Goal: Task Accomplishment & Management: Complete application form

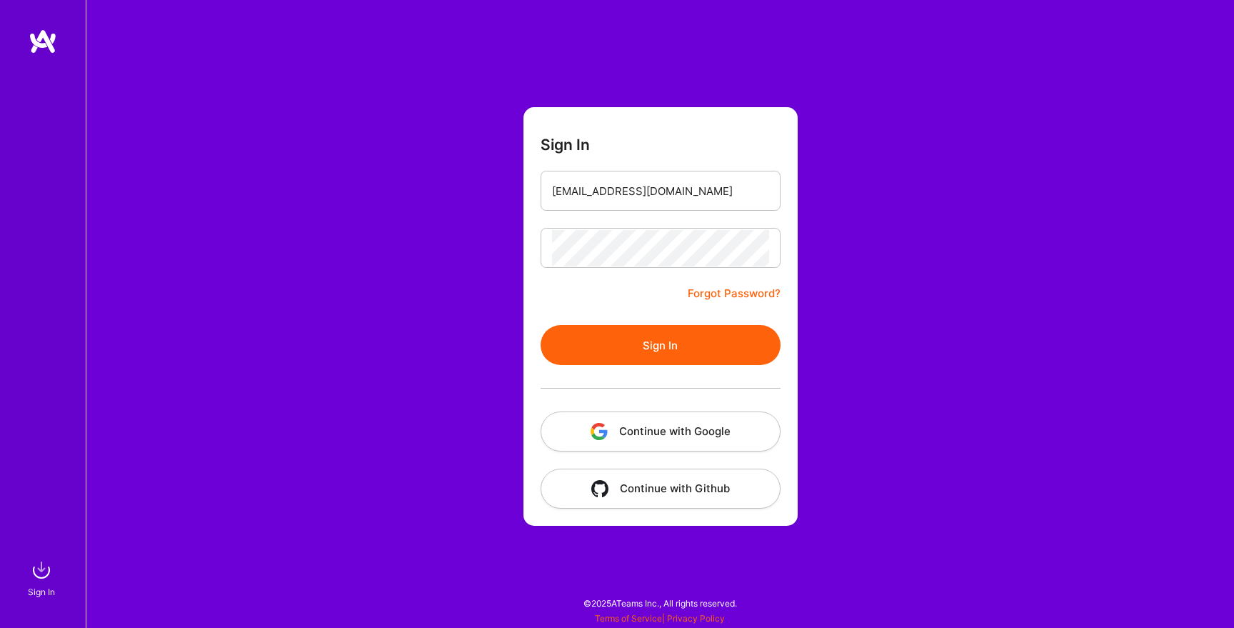
click at [644, 348] on button "Sign In" at bounding box center [660, 345] width 240 height 40
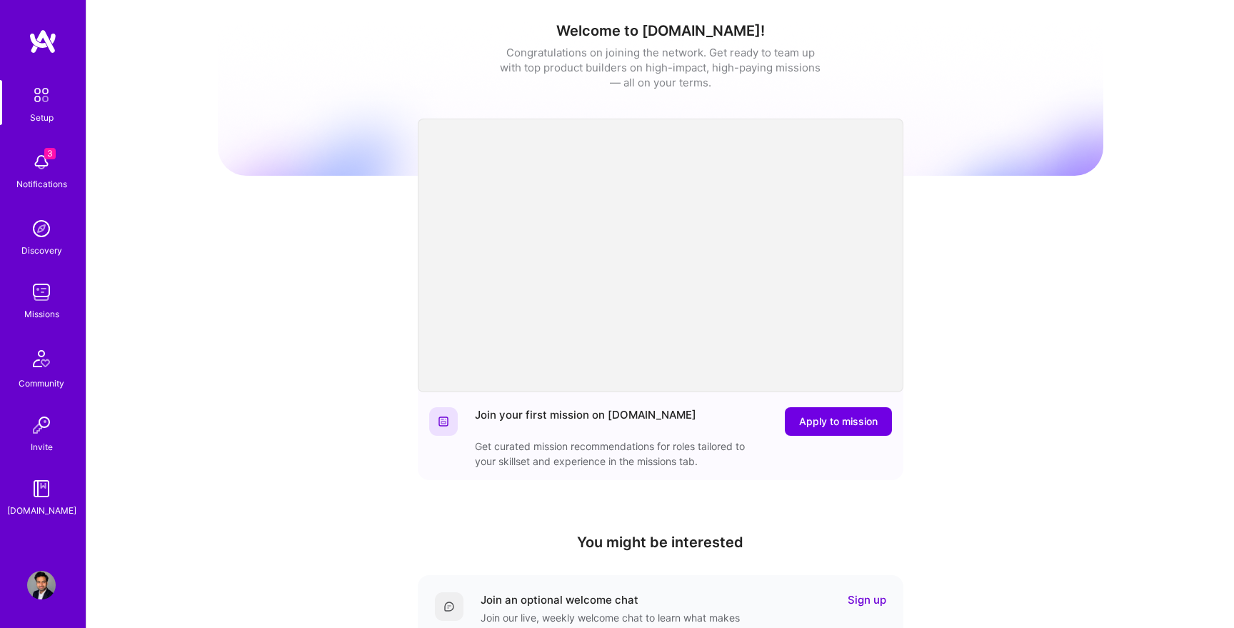
click at [41, 283] on img at bounding box center [41, 292] width 29 height 29
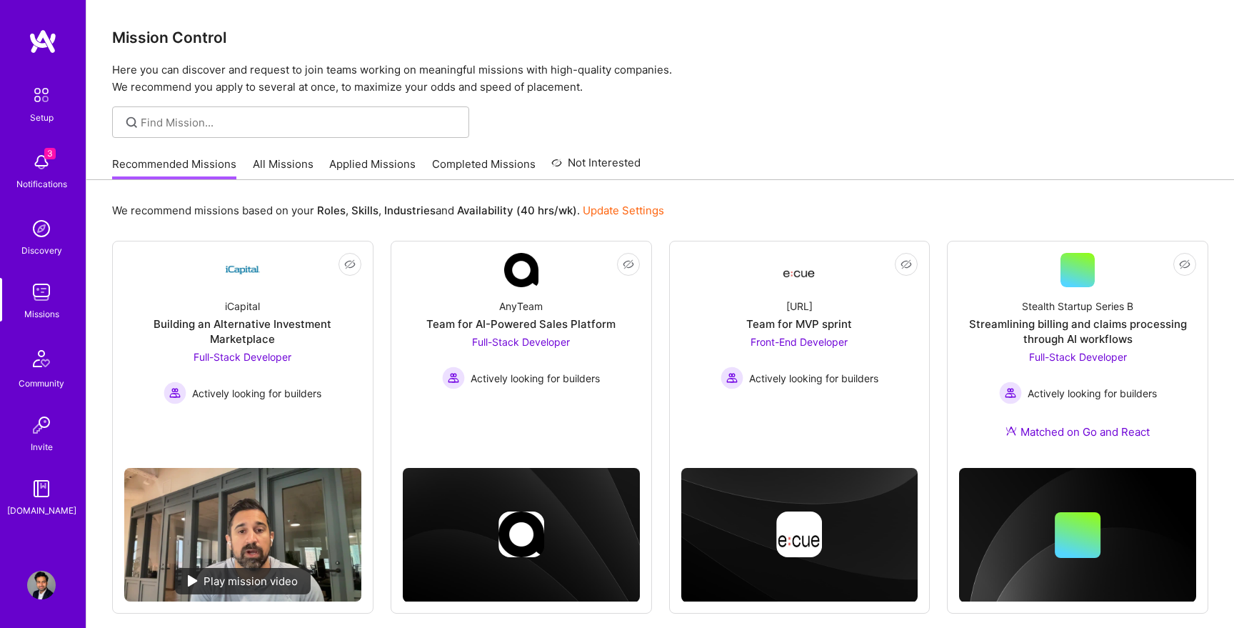
click at [46, 589] on img at bounding box center [41, 584] width 29 height 29
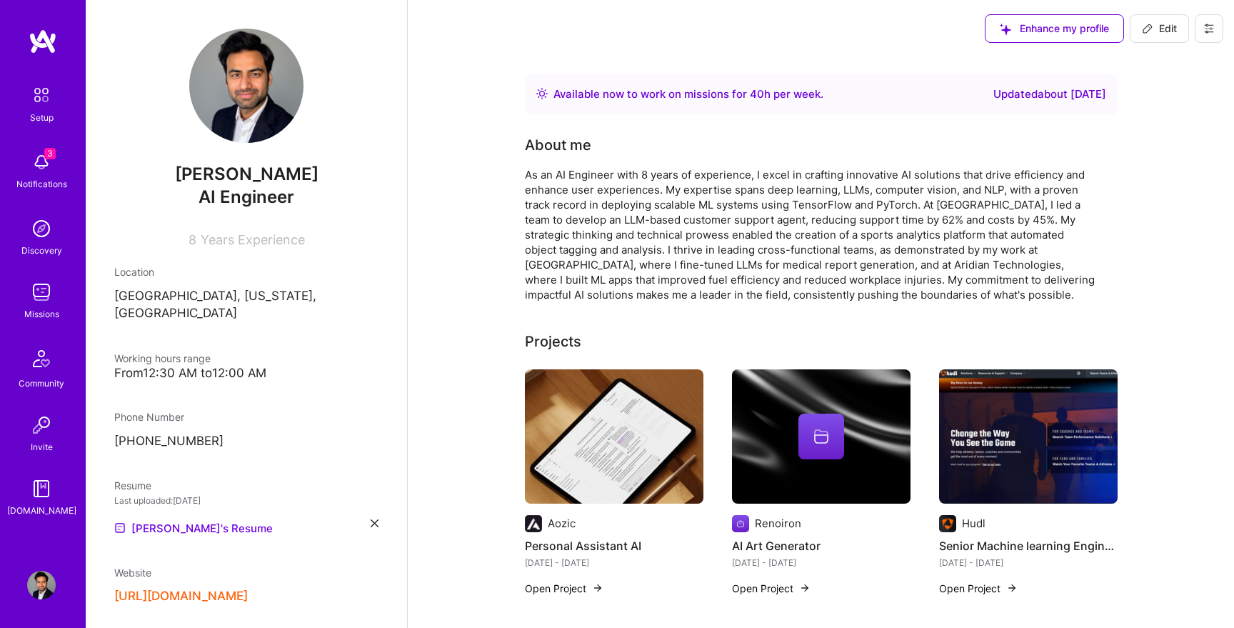
click at [48, 158] on span "3" at bounding box center [49, 153] width 11 height 11
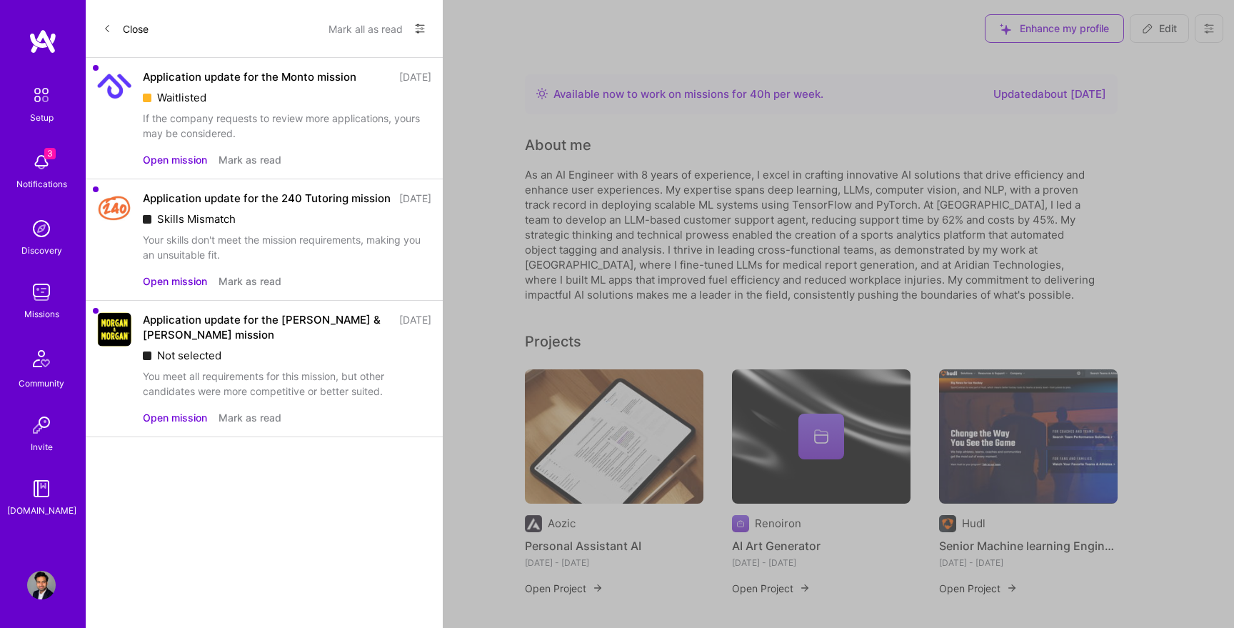
click at [41, 233] on img at bounding box center [41, 228] width 29 height 29
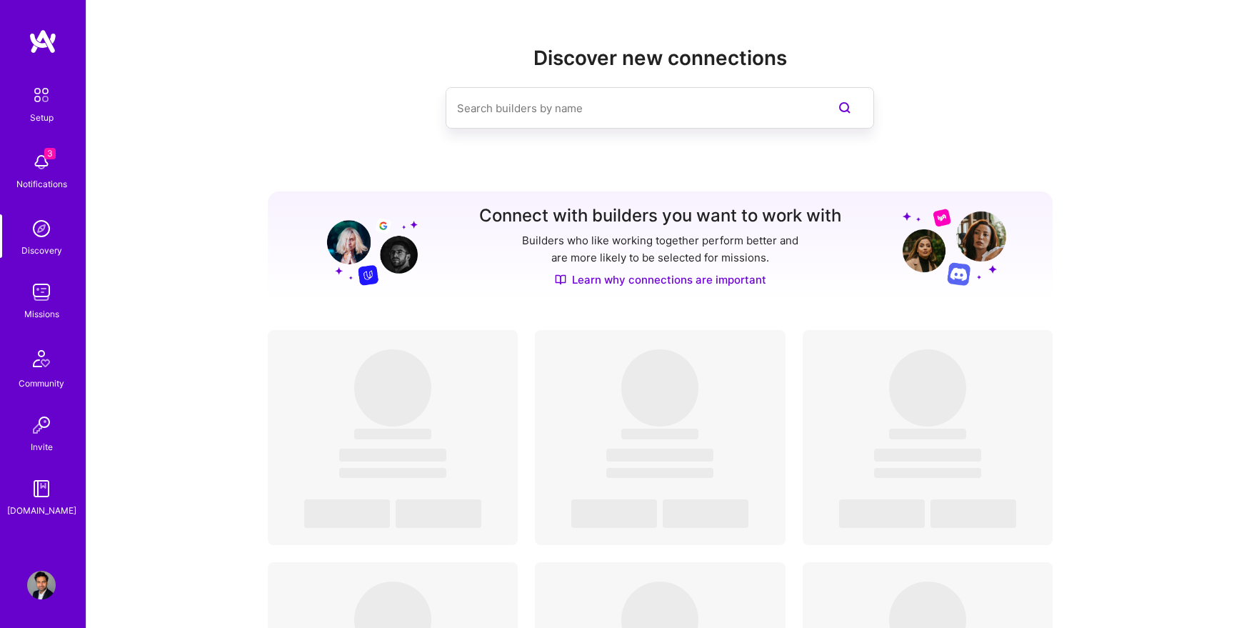
click at [34, 160] on img at bounding box center [41, 162] width 29 height 29
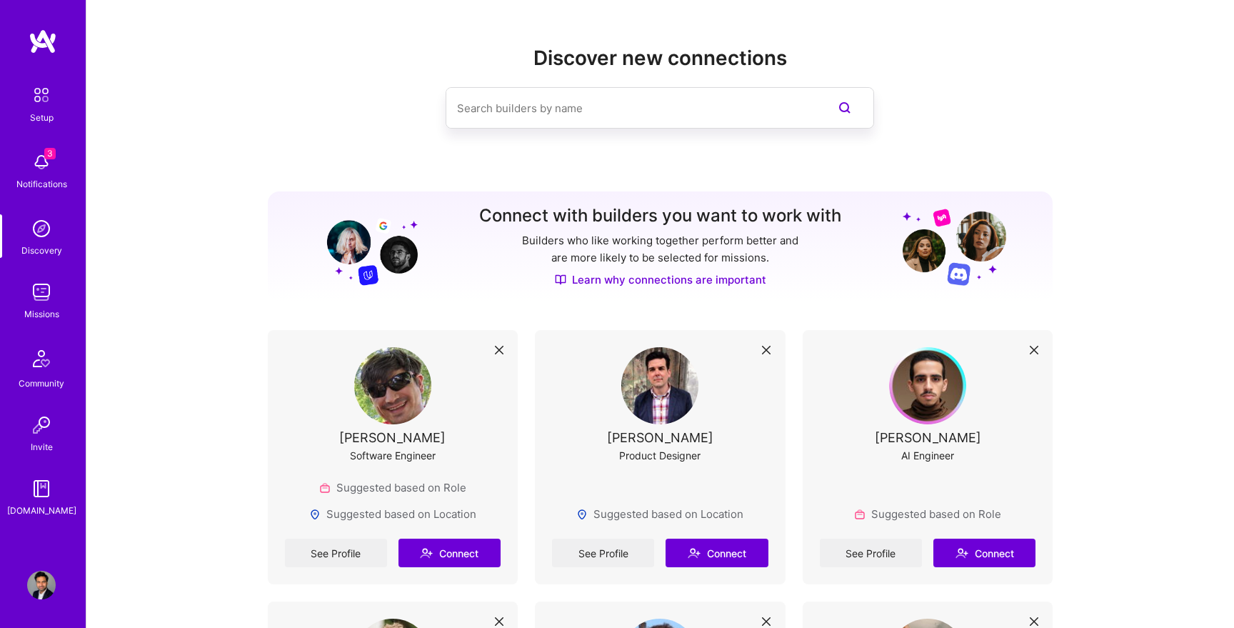
click at [45, 303] on img at bounding box center [41, 292] width 29 height 29
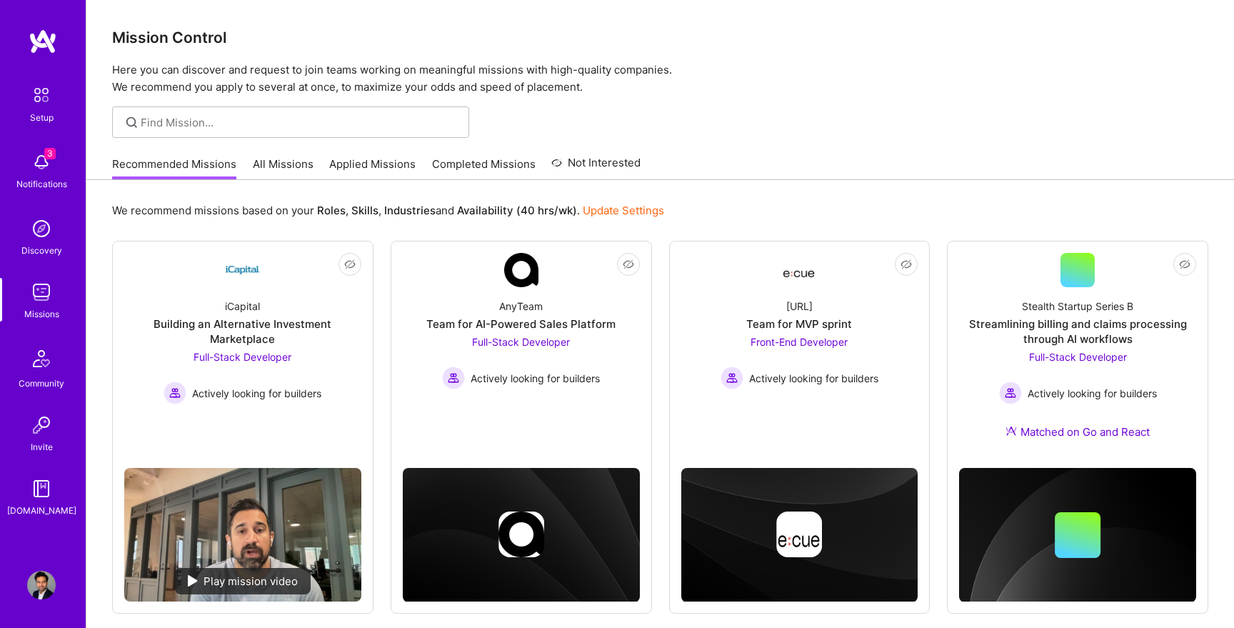
click at [339, 163] on link "Applied Missions" at bounding box center [372, 168] width 86 height 24
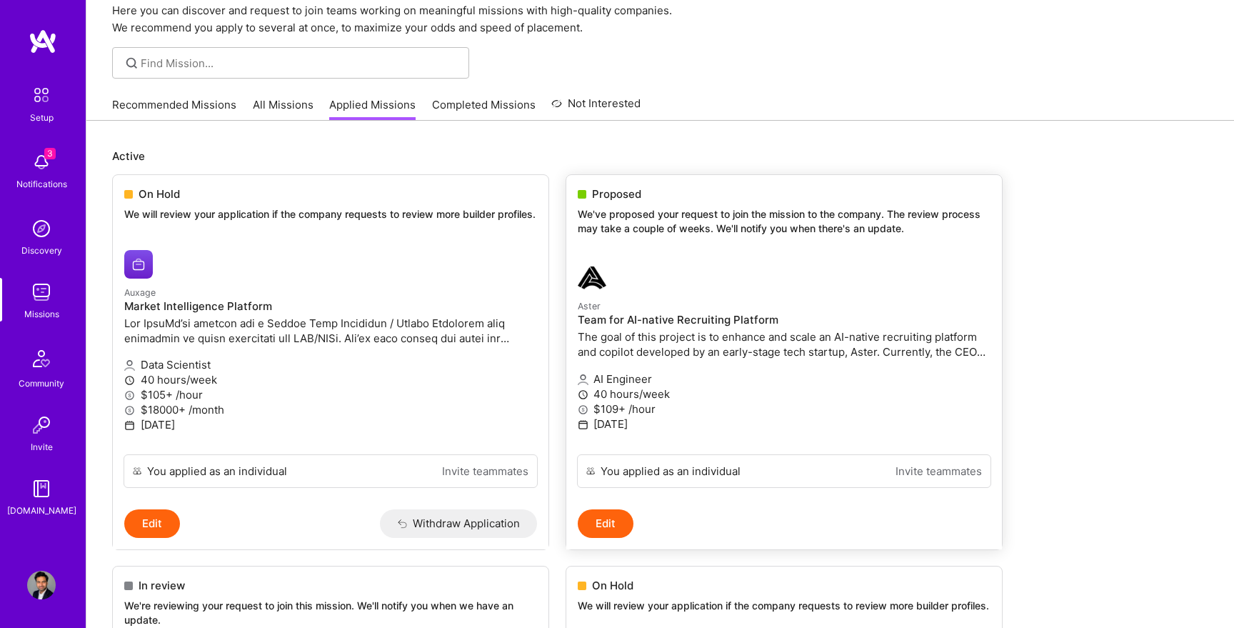
scroll to position [60, 0]
click at [635, 261] on link "Aster Team for AI-native Recruiting Platform AI Engineer 40 hours/week $109+ /h…" at bounding box center [784, 351] width 436 height 201
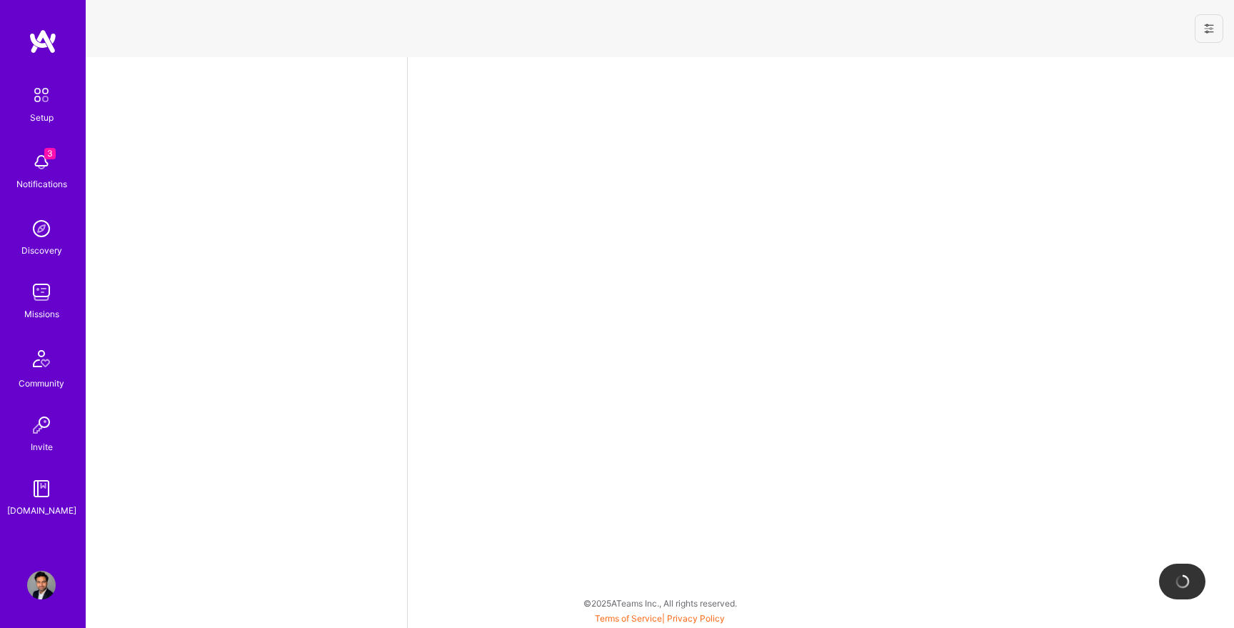
select select "US"
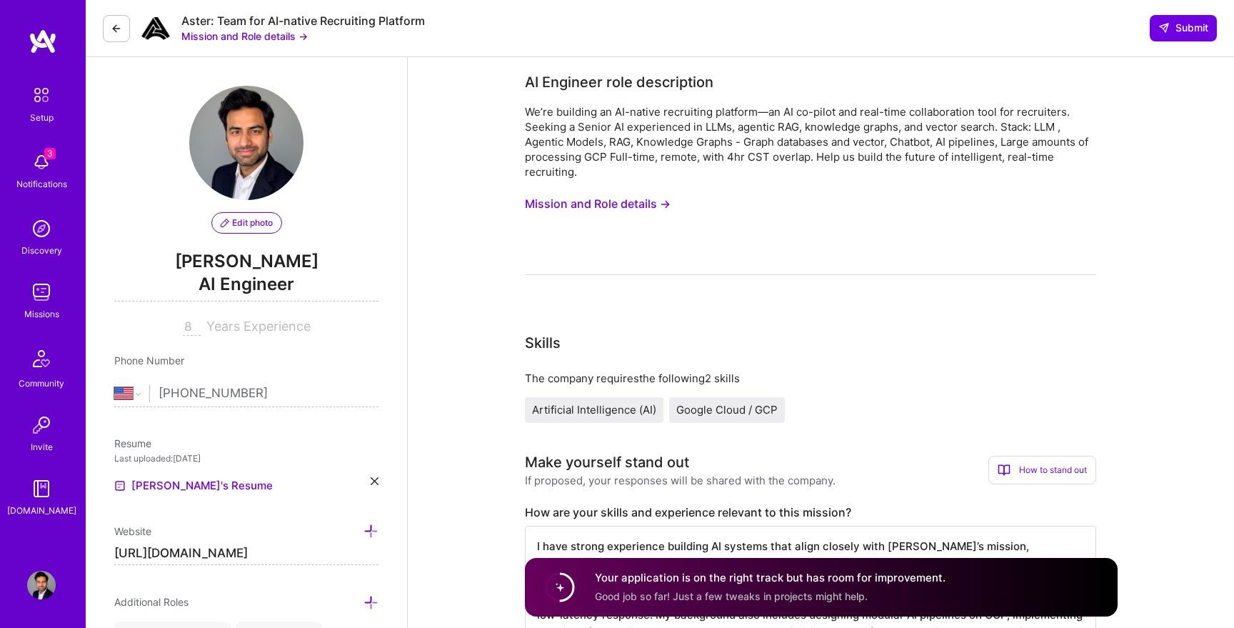
click at [237, 34] on button "Mission and Role details →" at bounding box center [244, 36] width 126 height 15
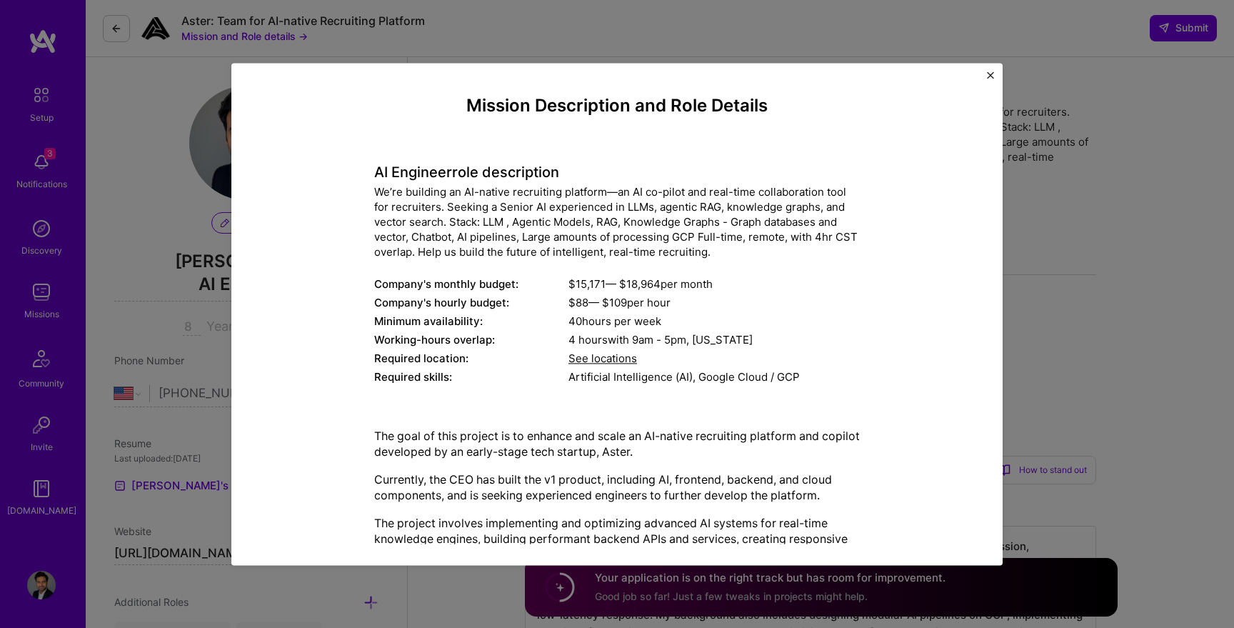
scroll to position [8, 0]
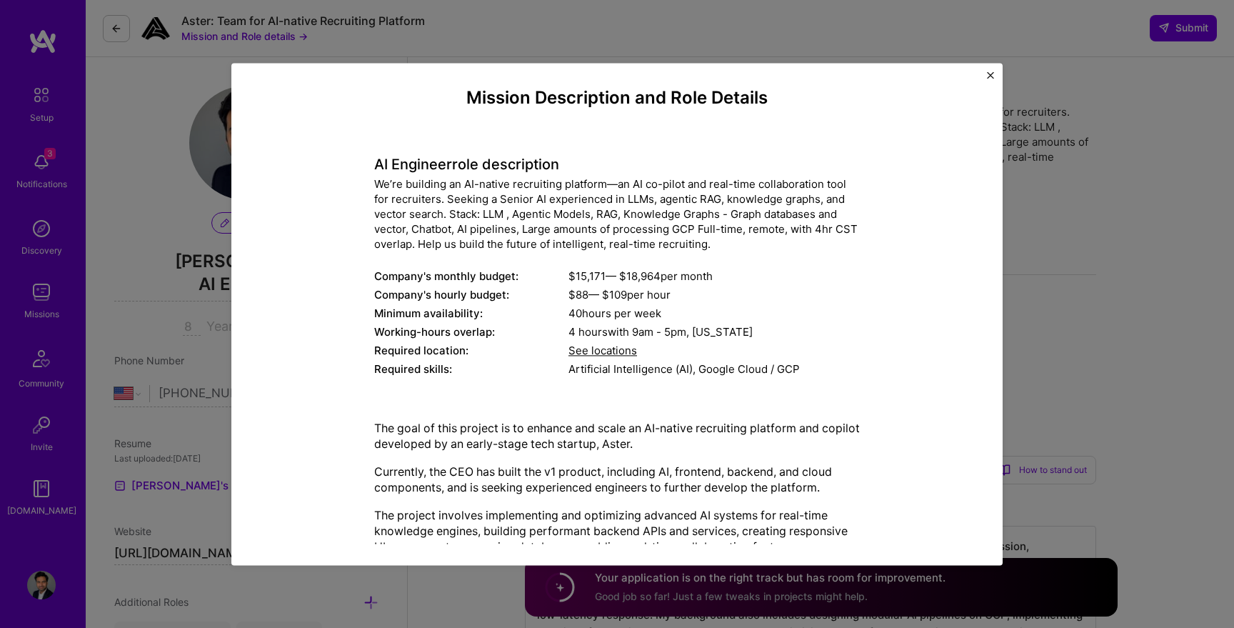
click at [989, 76] on img "Close" at bounding box center [990, 74] width 7 height 7
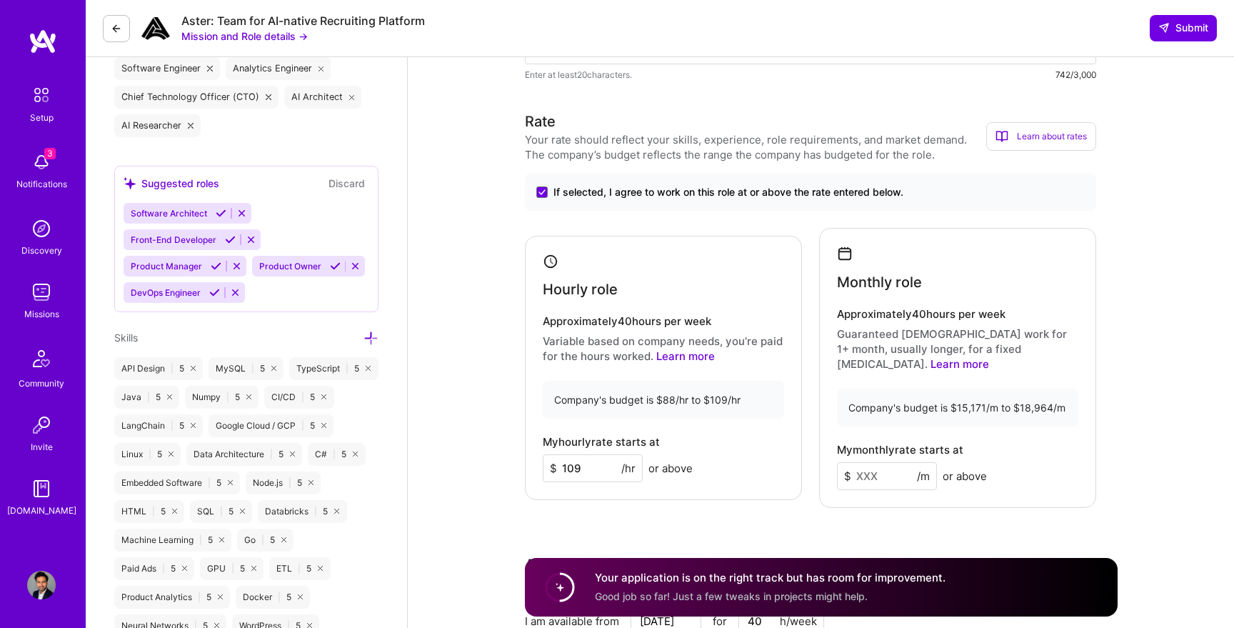
scroll to position [627, 0]
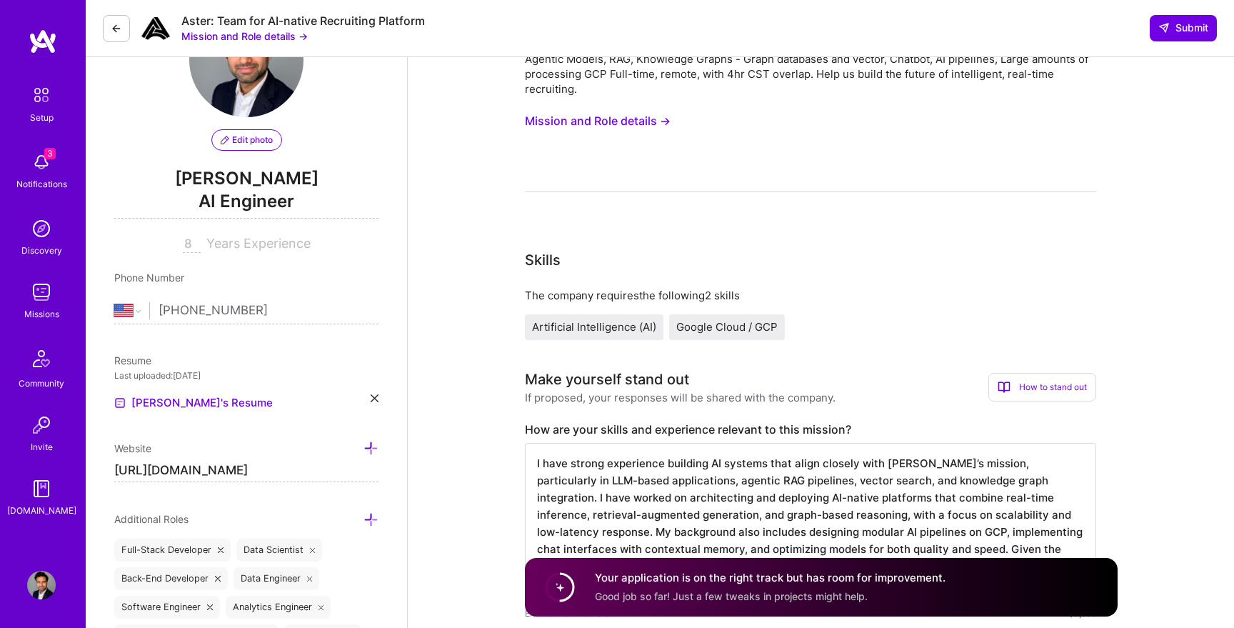
scroll to position [0, 0]
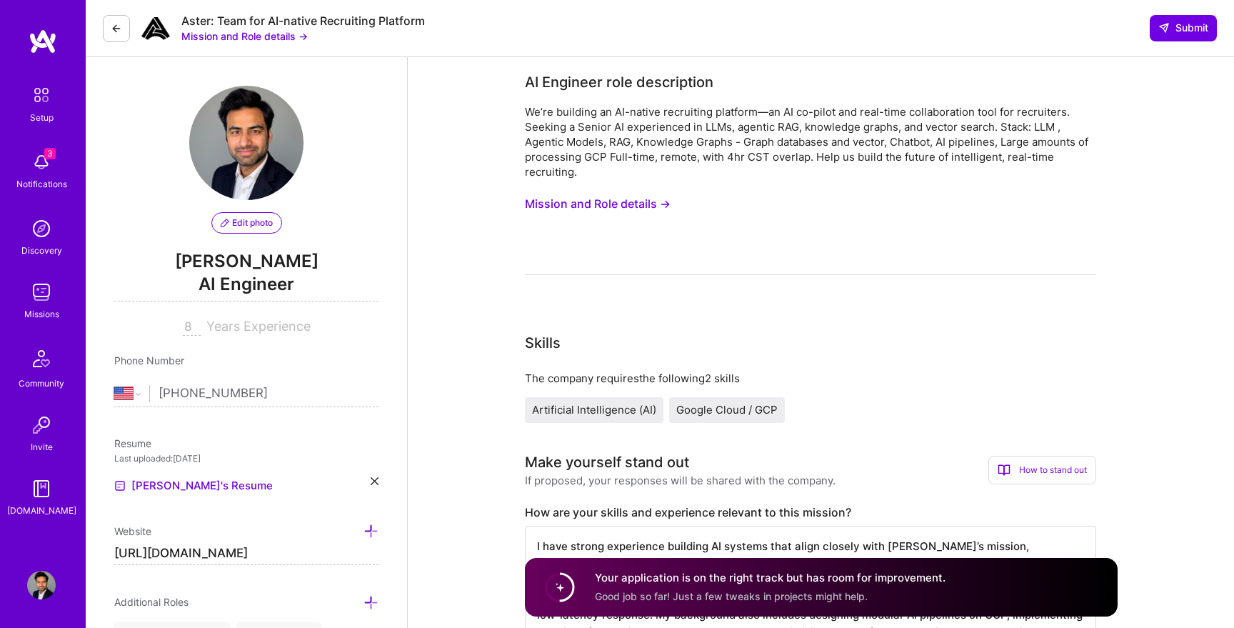
click at [112, 30] on icon at bounding box center [116, 28] width 11 height 11
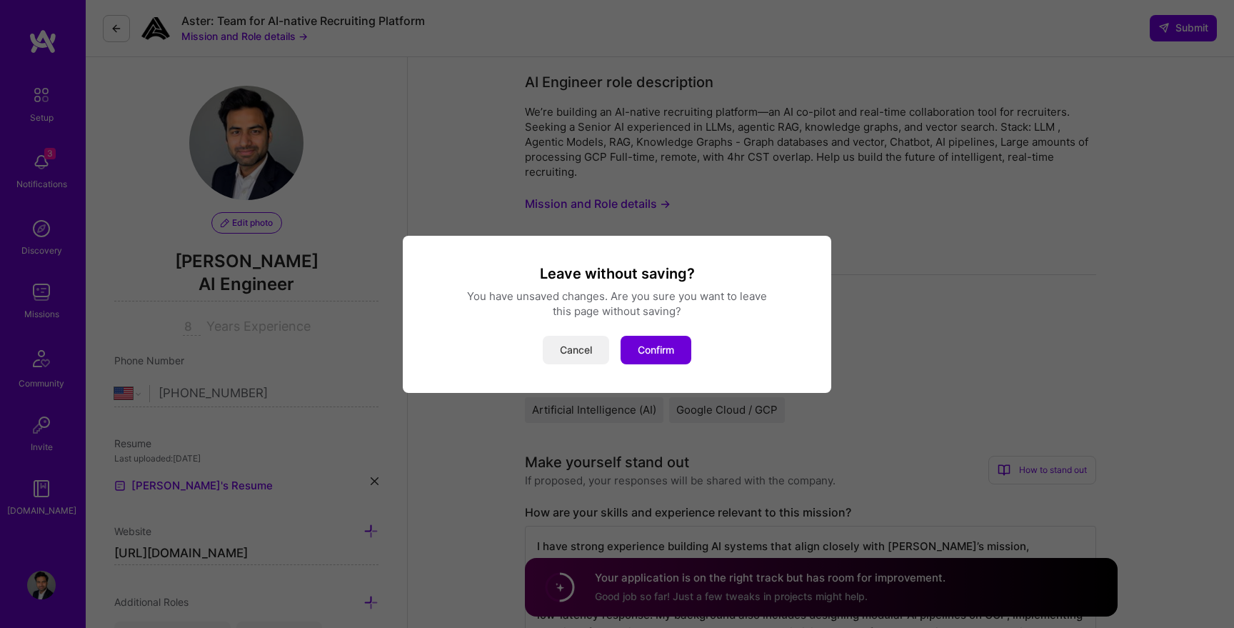
click at [590, 352] on button "Cancel" at bounding box center [576, 350] width 66 height 29
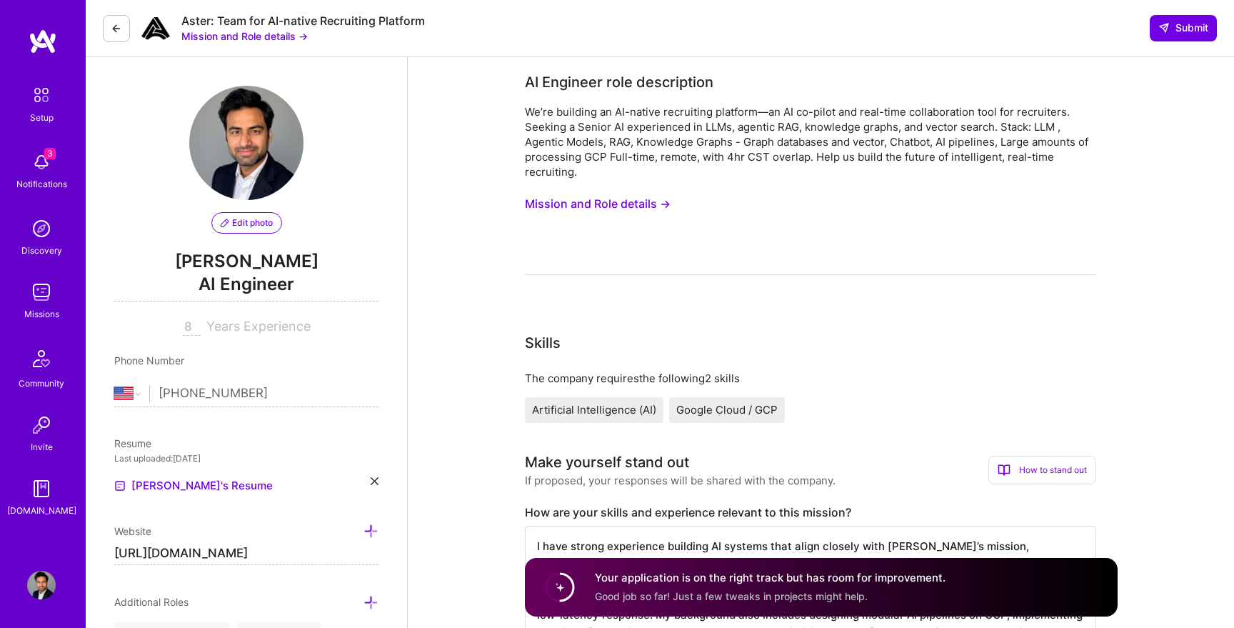
click at [259, 41] on button "Mission and Role details →" at bounding box center [244, 36] width 126 height 15
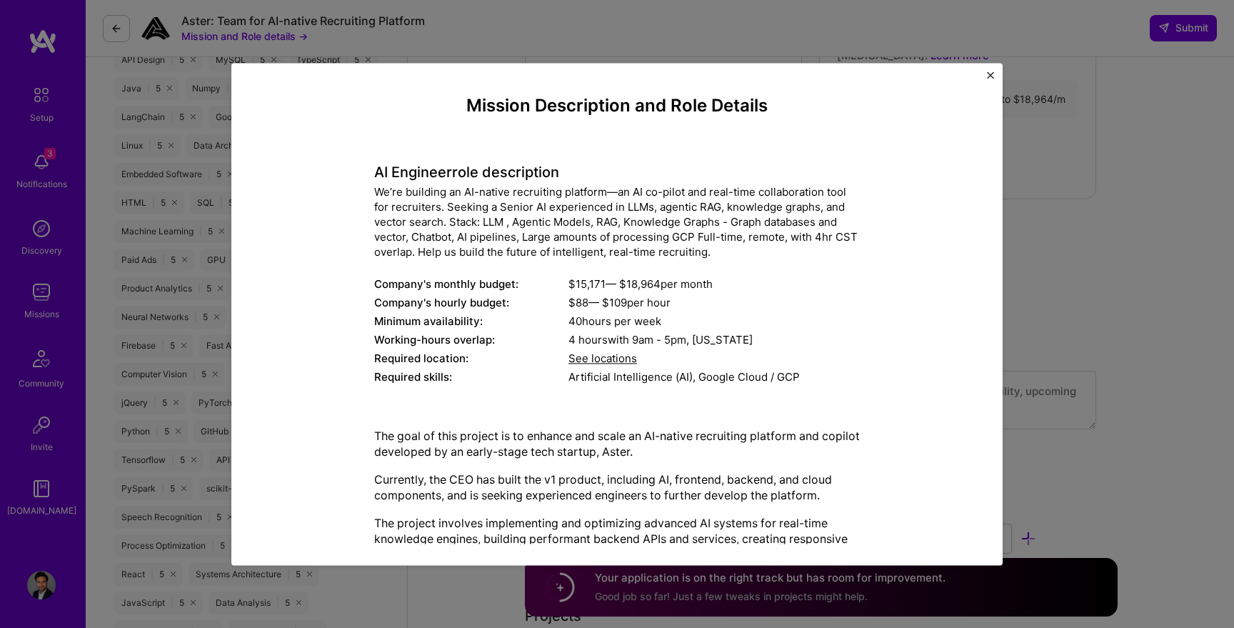
click at [991, 76] on img "Close" at bounding box center [990, 74] width 7 height 7
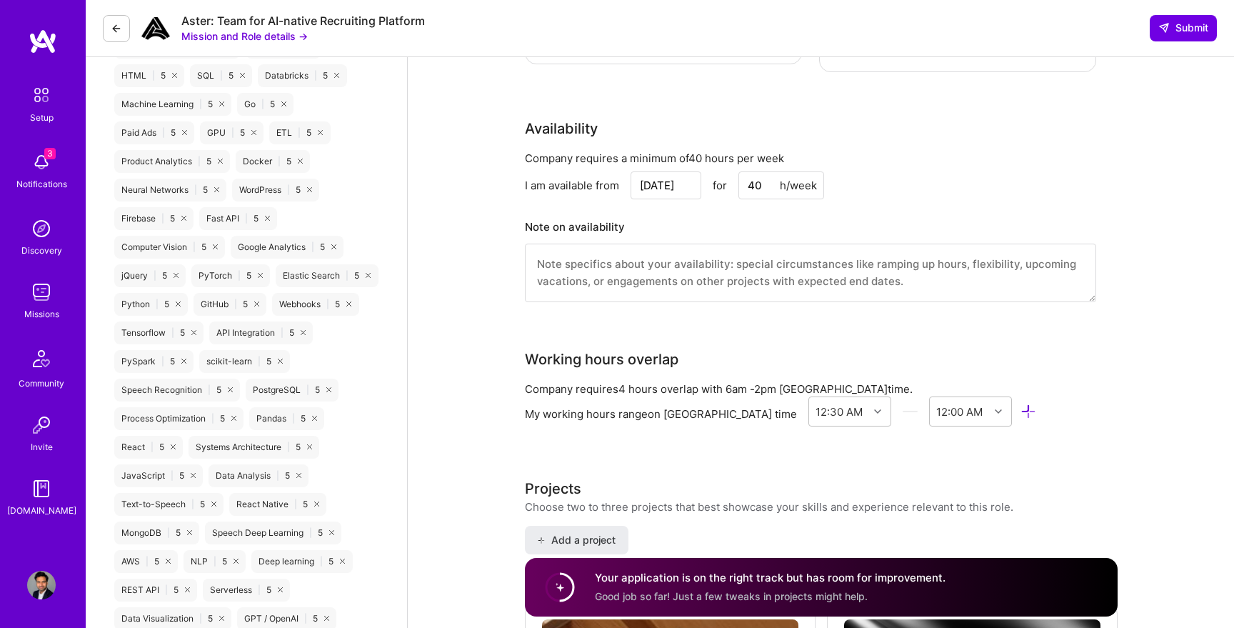
scroll to position [1090, 0]
